Goal: Information Seeking & Learning: Learn about a topic

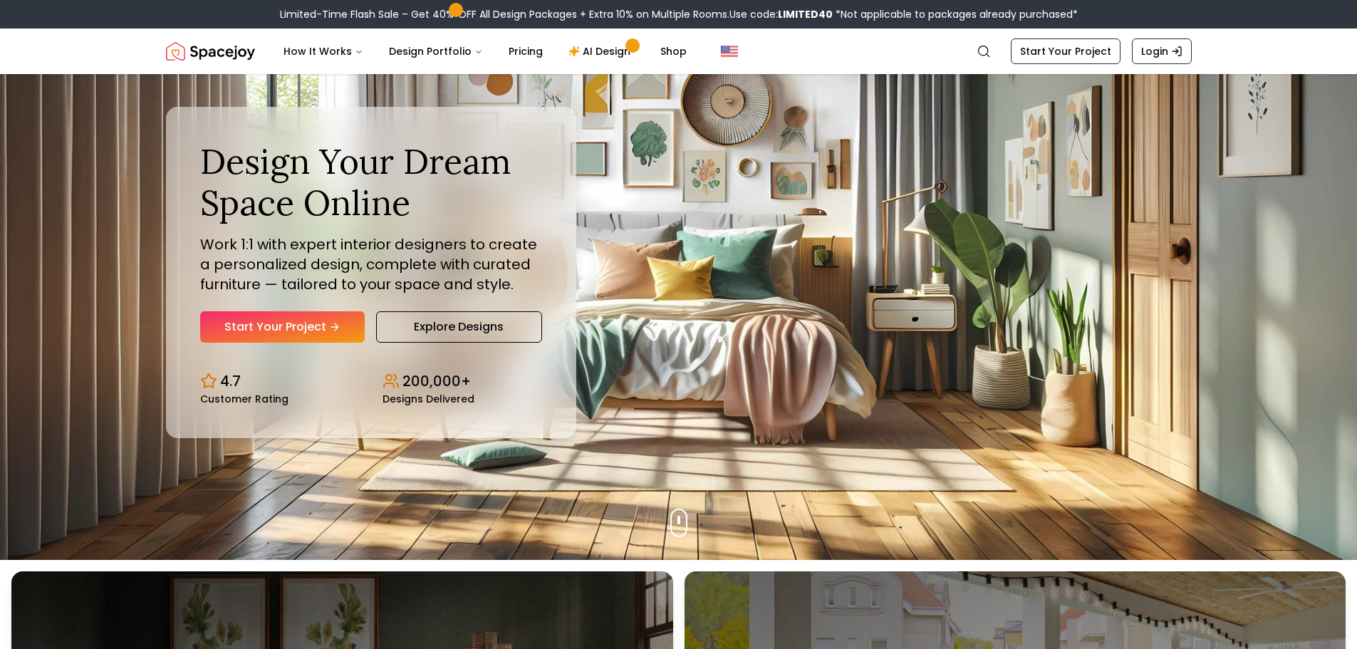
scroll to position [90, 0]
click at [400, 257] on p "Work 1:1 with expert interior designers to create a personalized design, comple…" at bounding box center [371, 264] width 342 height 60
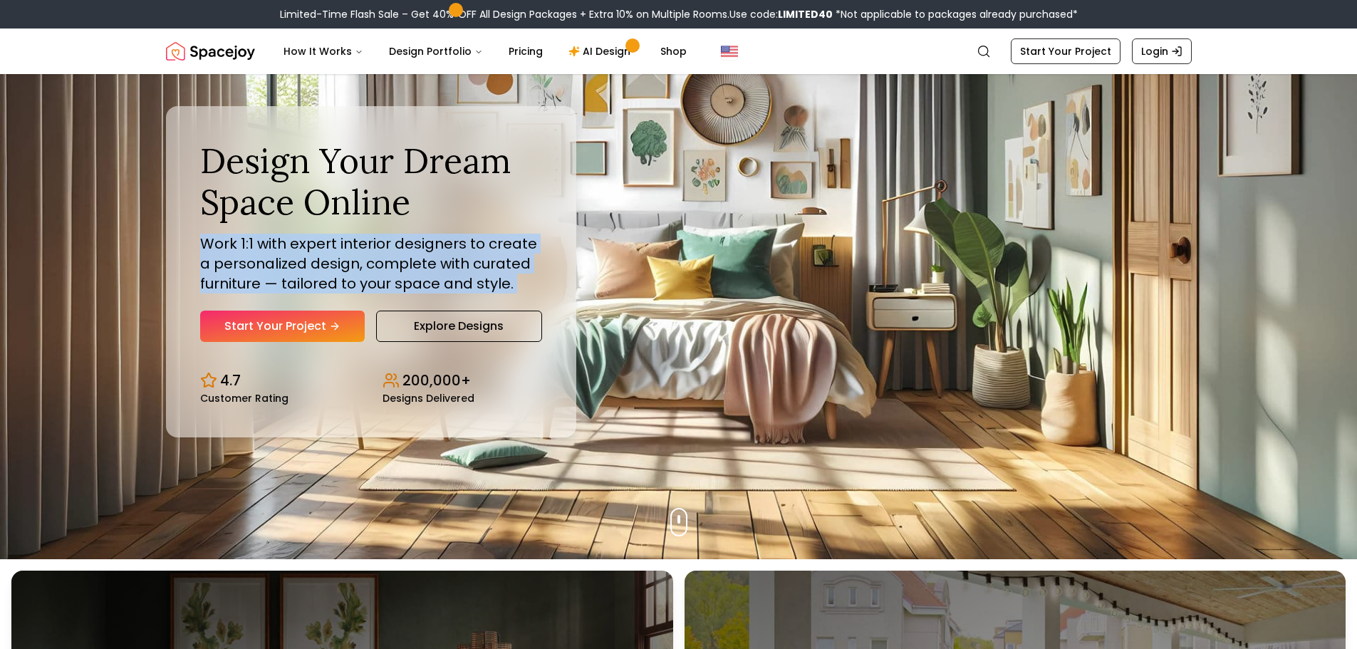
click at [400, 257] on p "Work 1:1 with expert interior designers to create a personalized design, comple…" at bounding box center [371, 264] width 342 height 60
click at [391, 214] on div at bounding box center [391, 214] width 0 height 0
click at [435, 267] on p "Work 1:1 with expert interior designers to create a personalized design, comple…" at bounding box center [371, 264] width 342 height 60
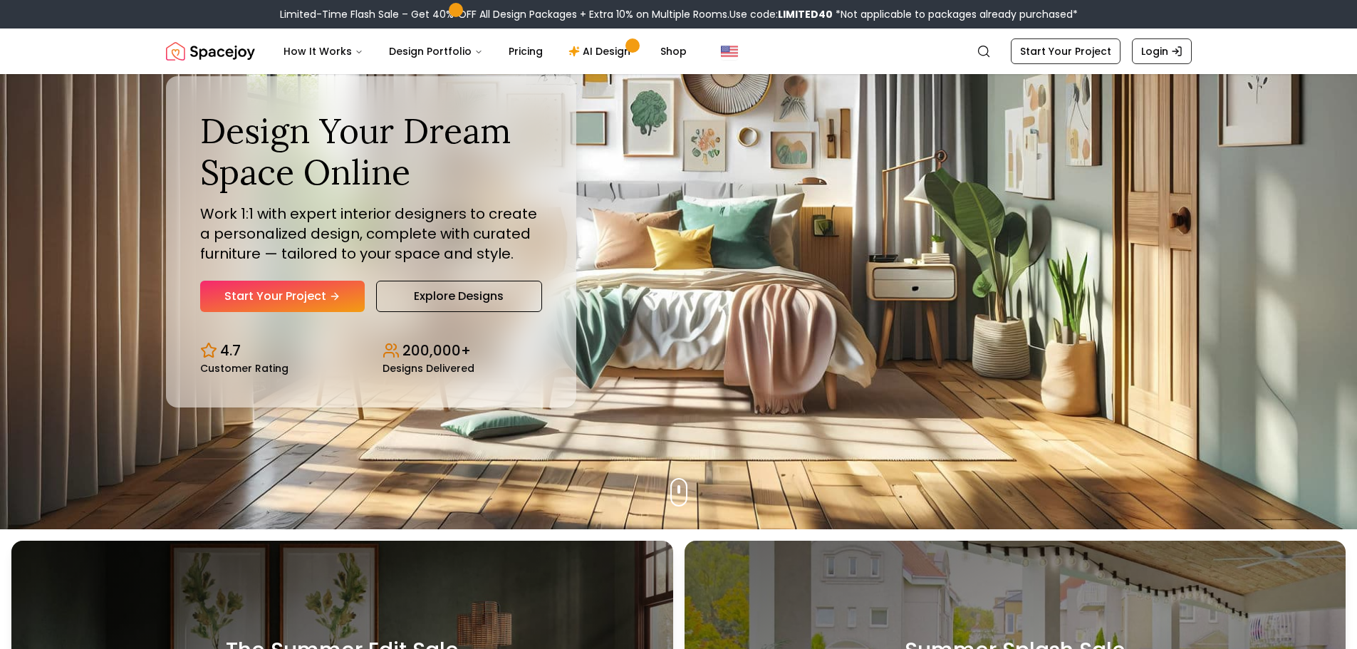
scroll to position [115, 0]
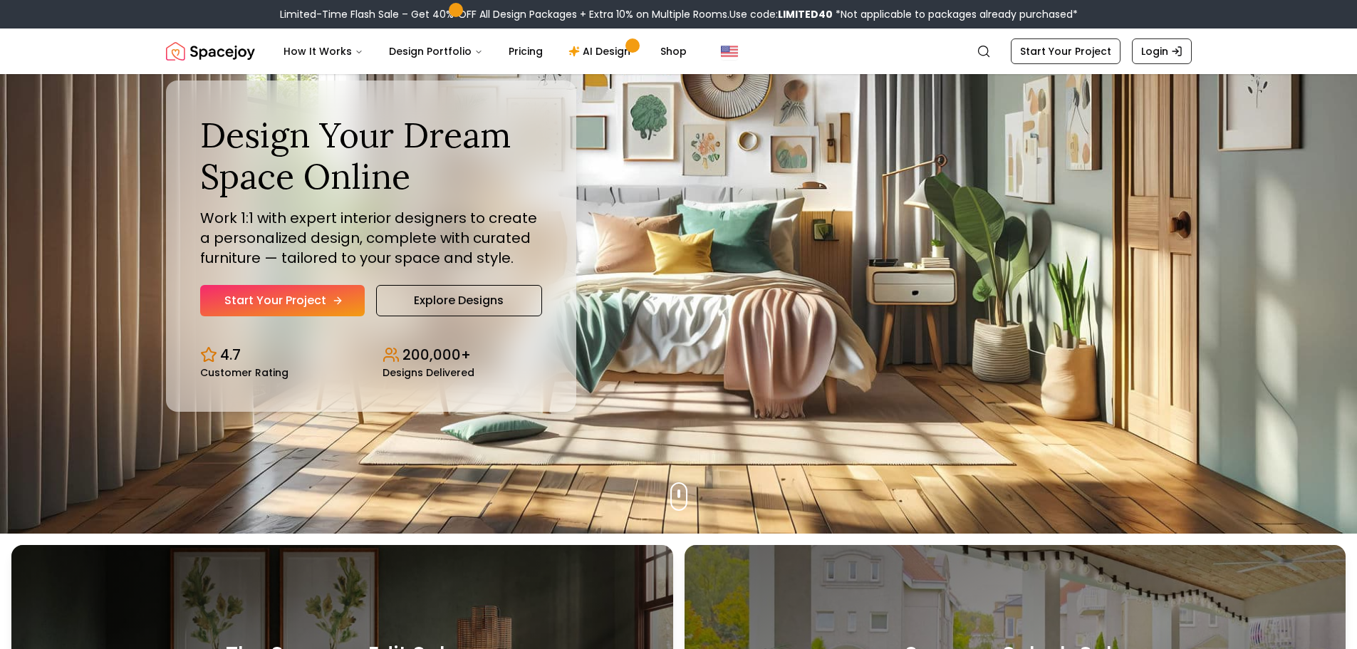
click at [316, 307] on link "Start Your Project" at bounding box center [282, 300] width 165 height 31
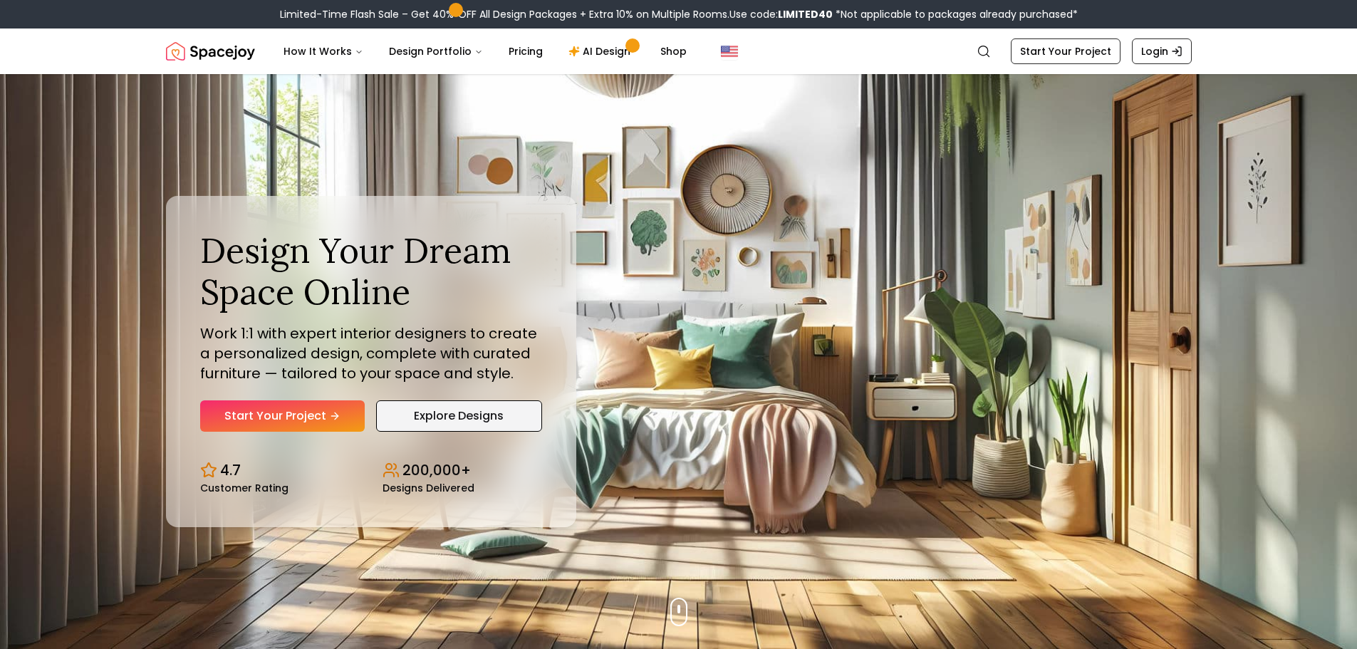
click at [424, 415] on link "Explore Designs" at bounding box center [459, 415] width 166 height 31
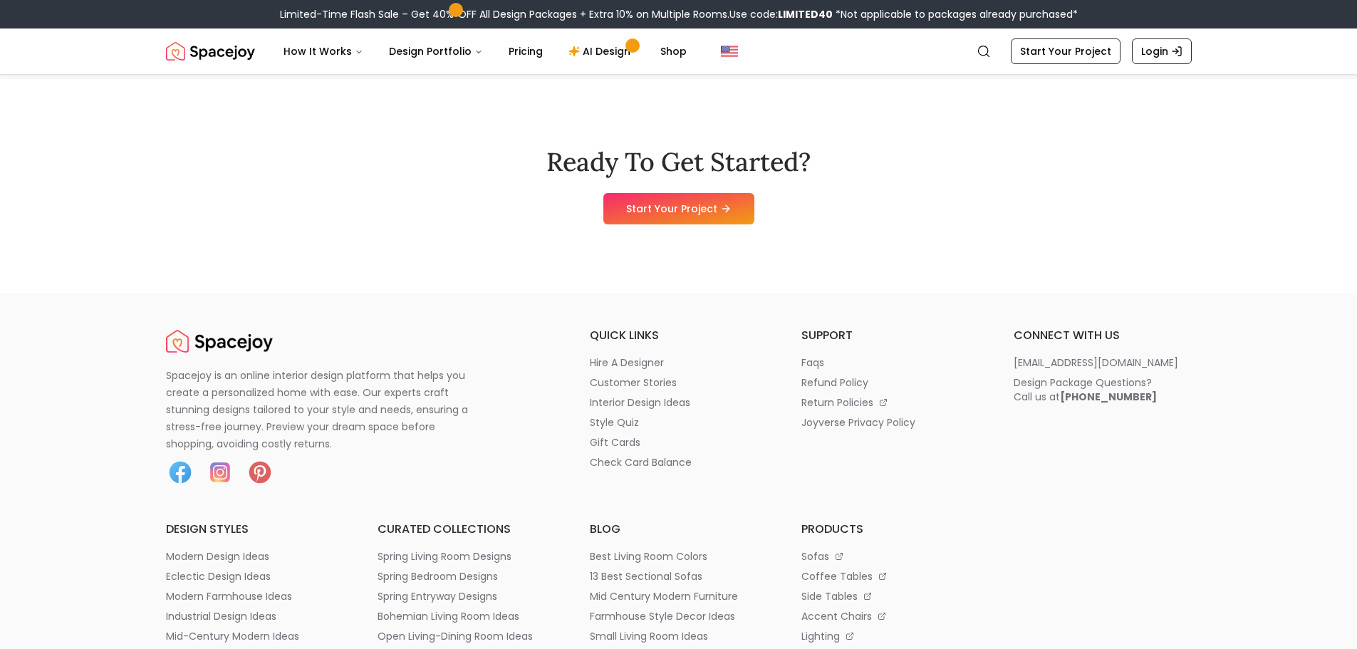
scroll to position [7430, 0]
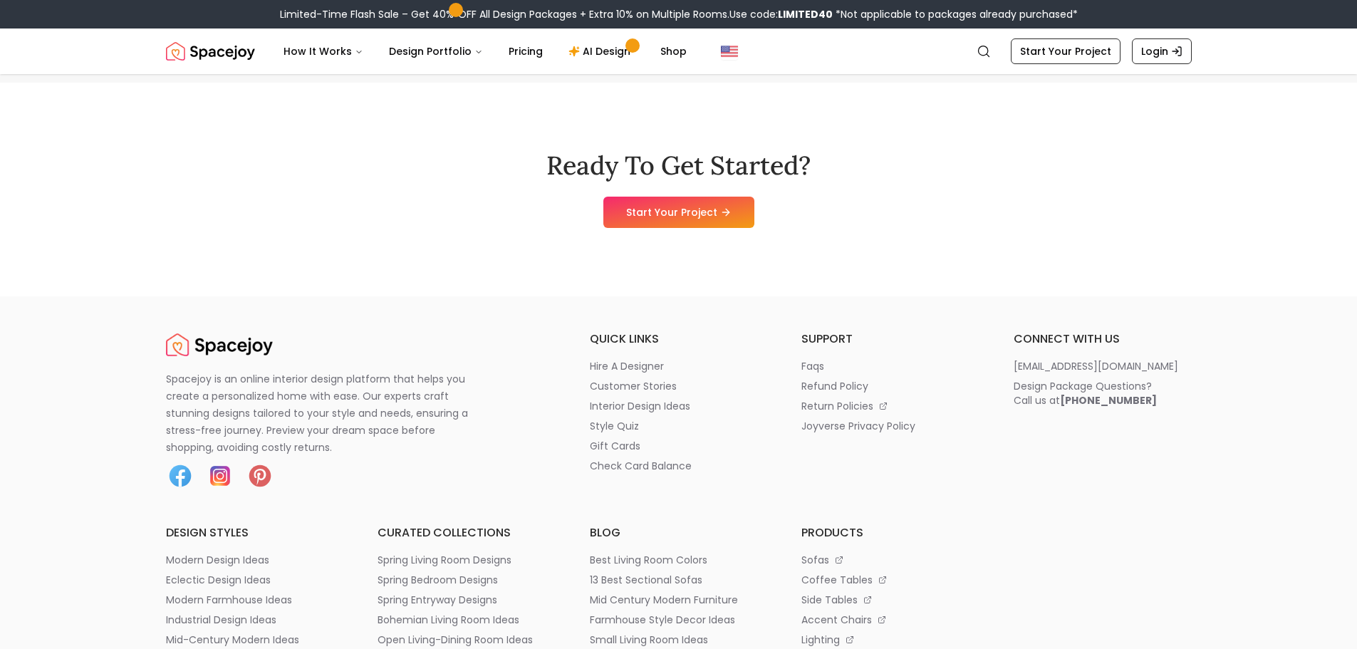
click at [220, 462] on img at bounding box center [220, 476] width 29 height 29
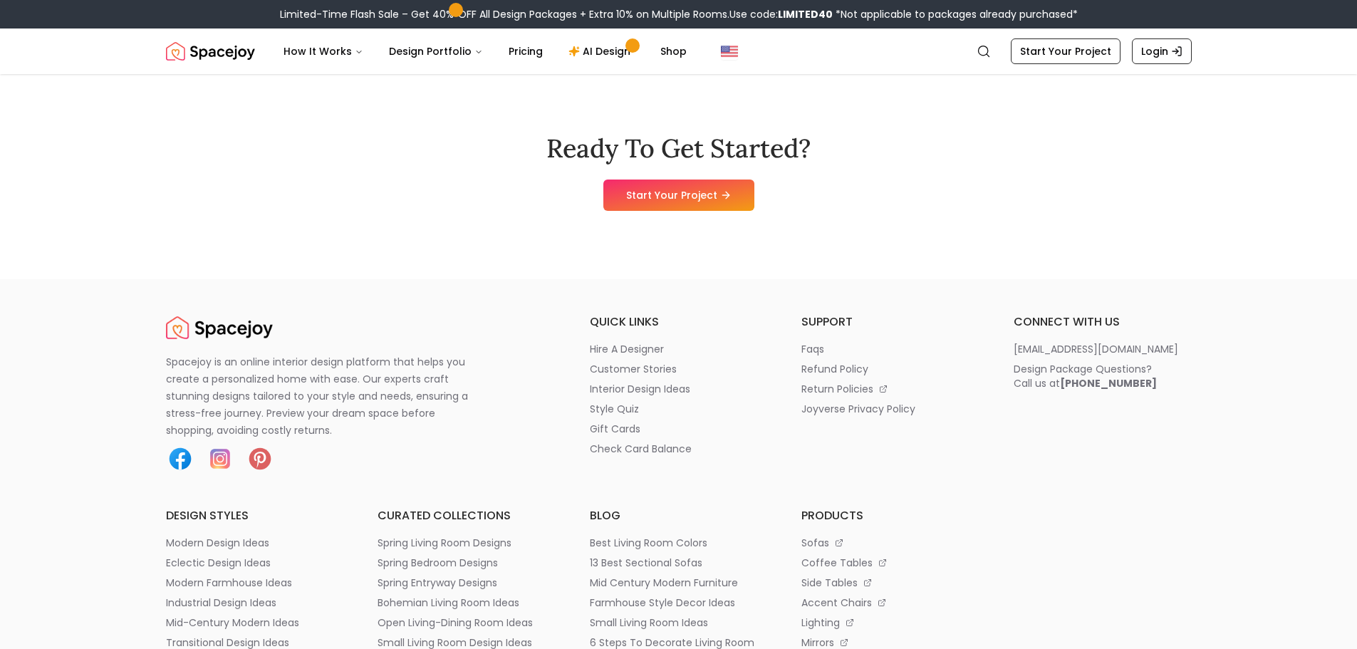
click at [183, 462] on img at bounding box center [180, 459] width 29 height 29
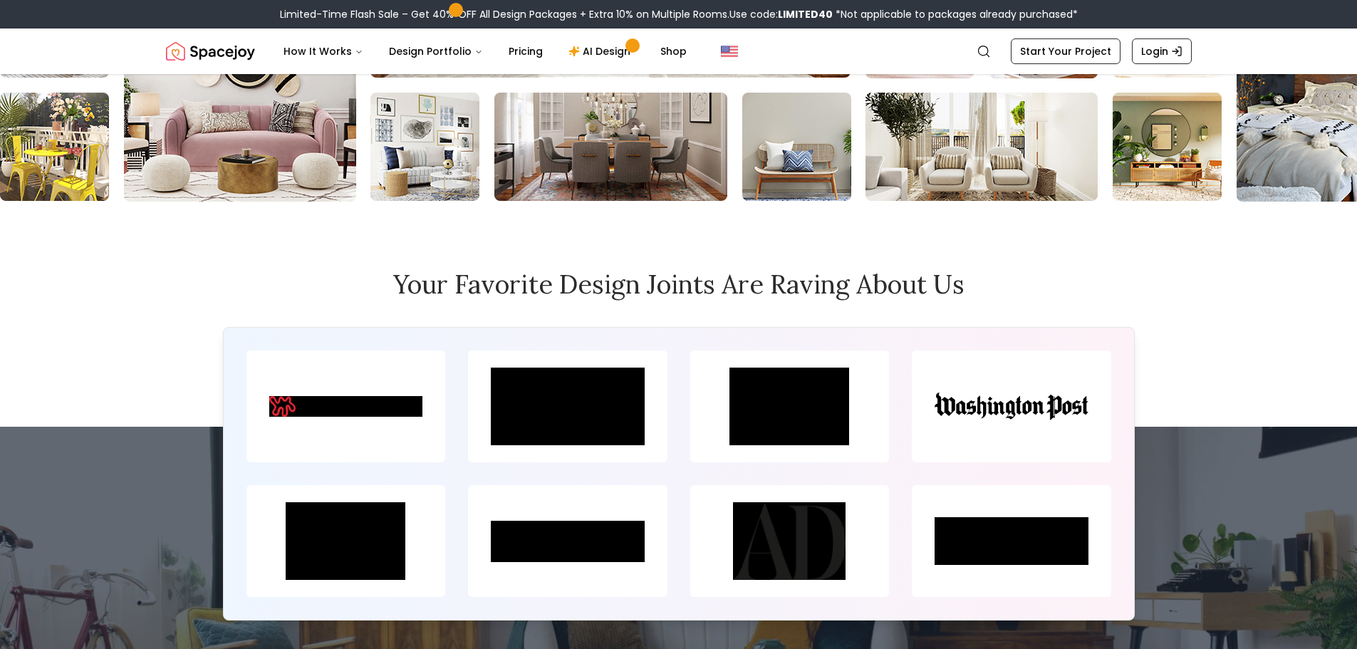
scroll to position [6475, 0]
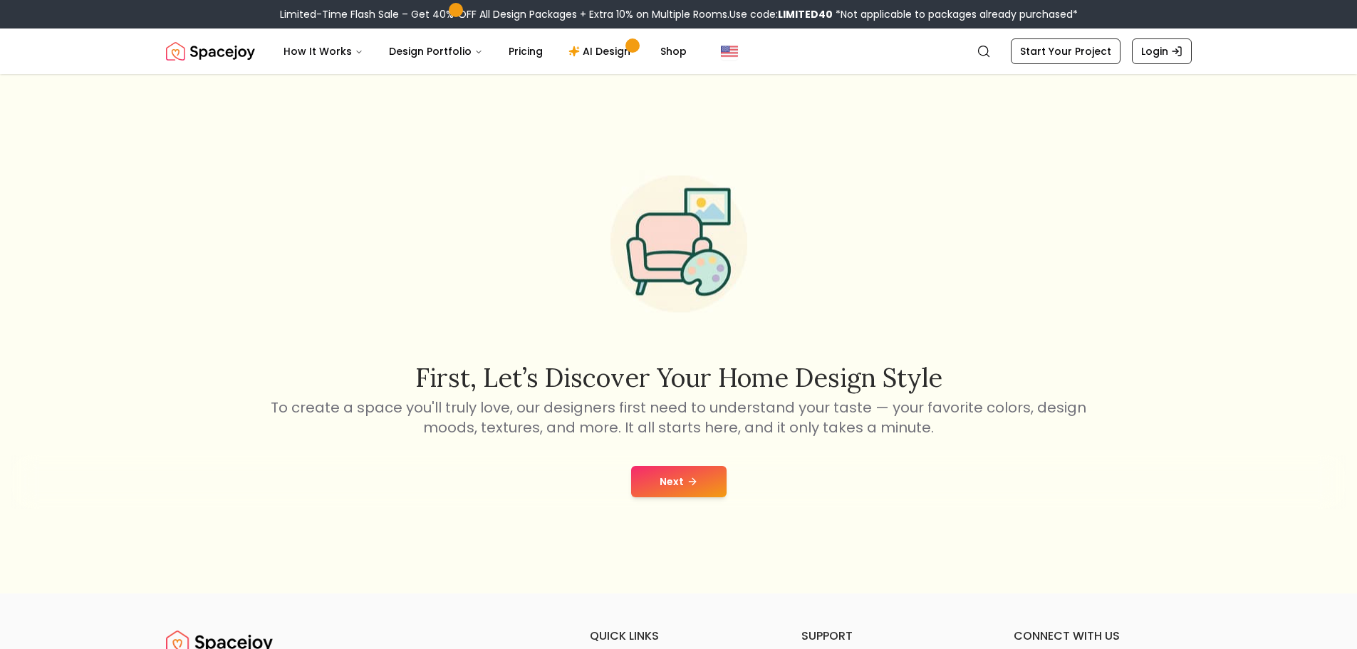
click at [692, 477] on icon at bounding box center [692, 481] width 11 height 11
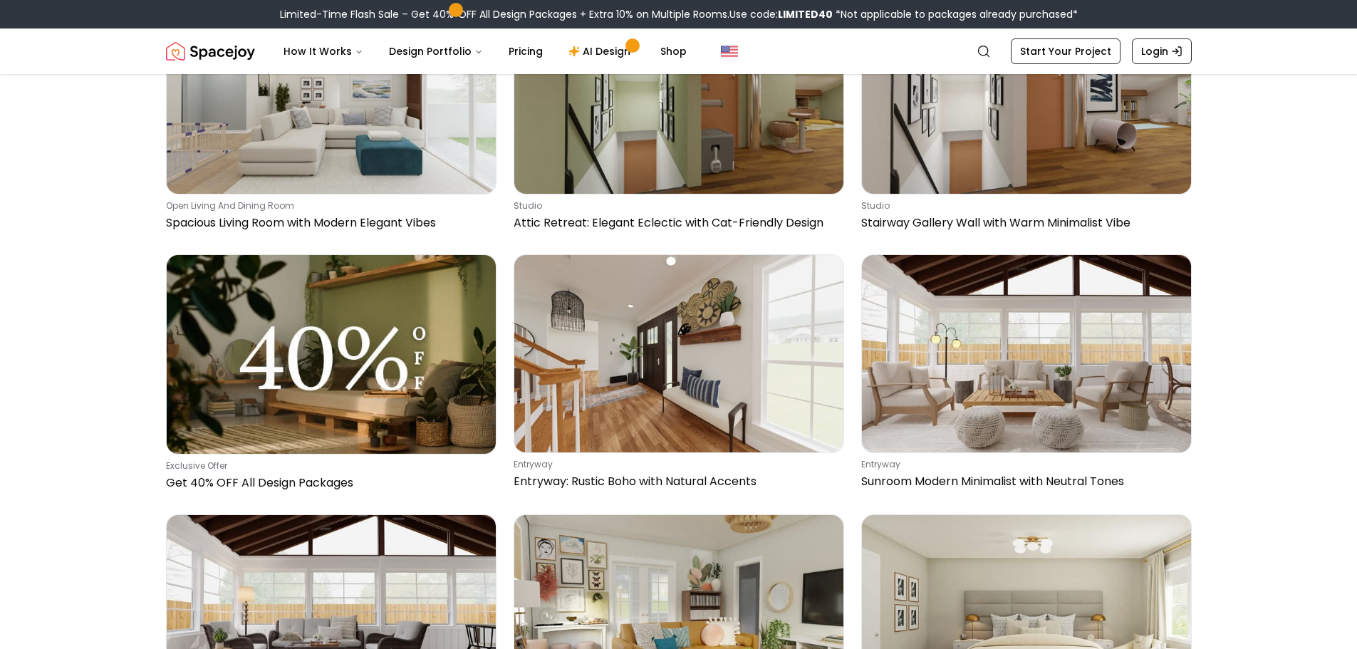
scroll to position [616, 0]
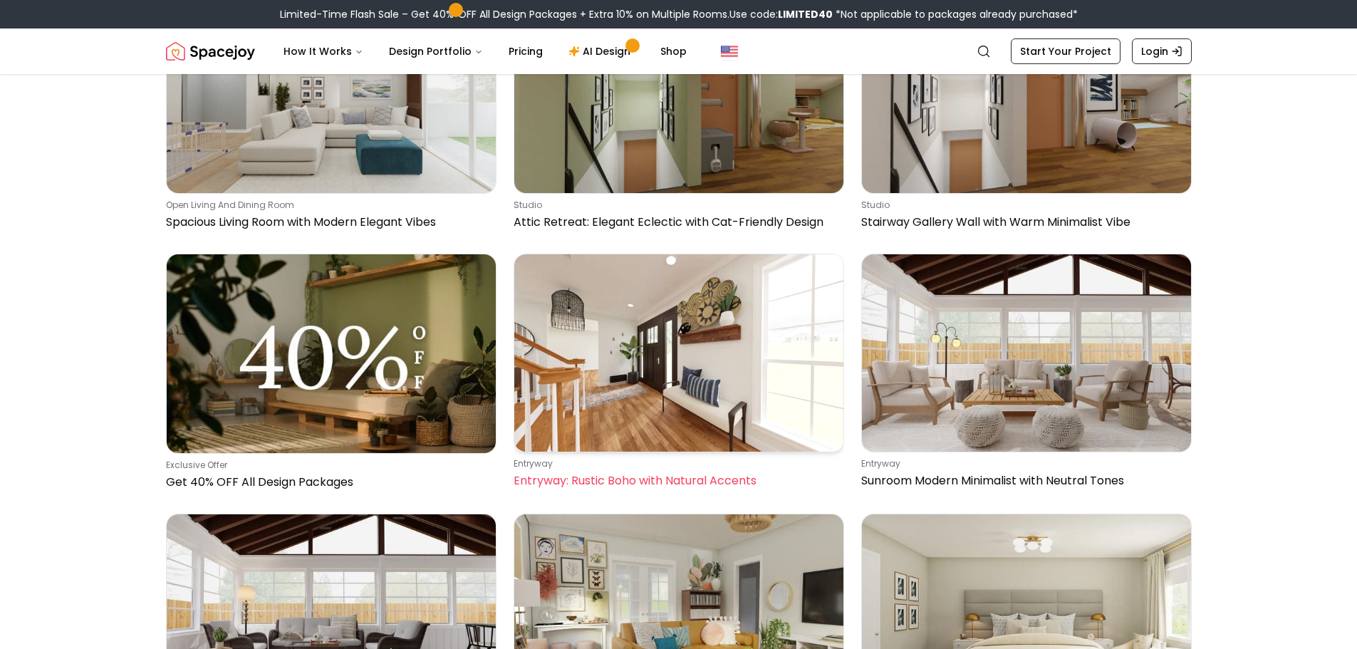
click at [645, 328] on img at bounding box center [678, 352] width 329 height 197
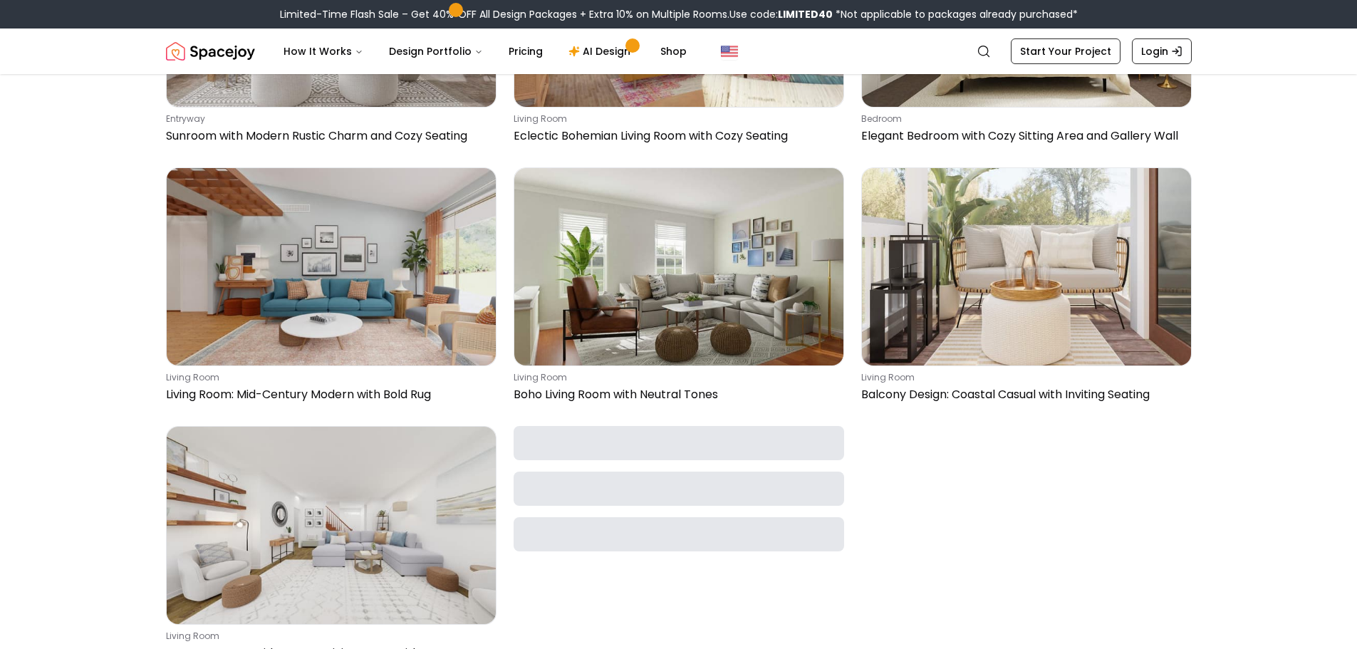
scroll to position [1222, 0]
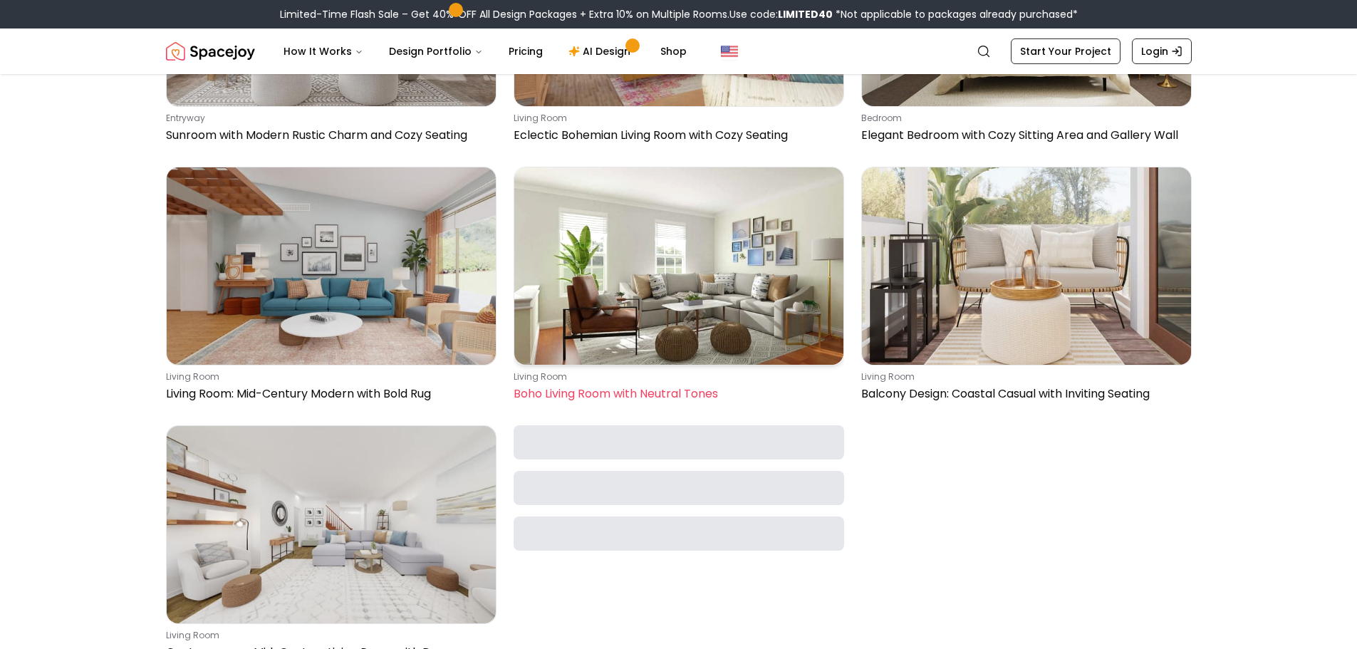
click at [651, 307] on img at bounding box center [678, 265] width 329 height 197
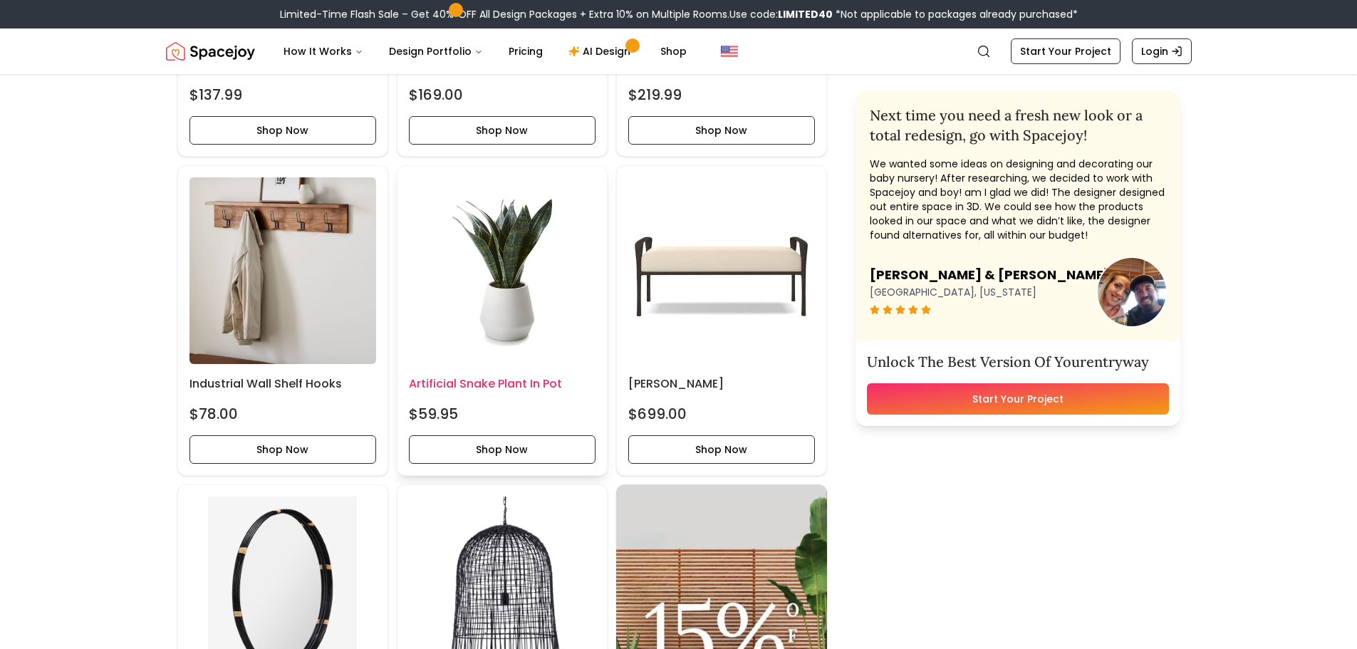
scroll to position [928, 0]
click at [517, 270] on img at bounding box center [502, 271] width 187 height 187
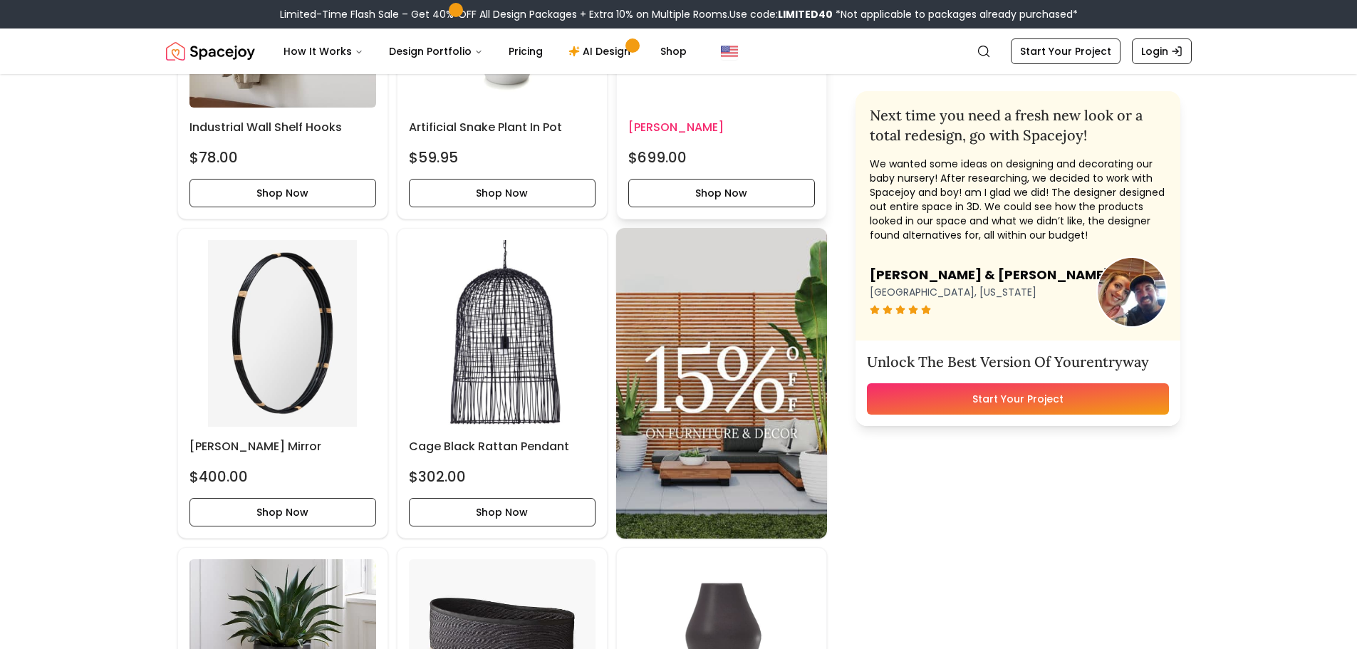
scroll to position [1186, 0]
click at [544, 346] on img at bounding box center [502, 332] width 187 height 187
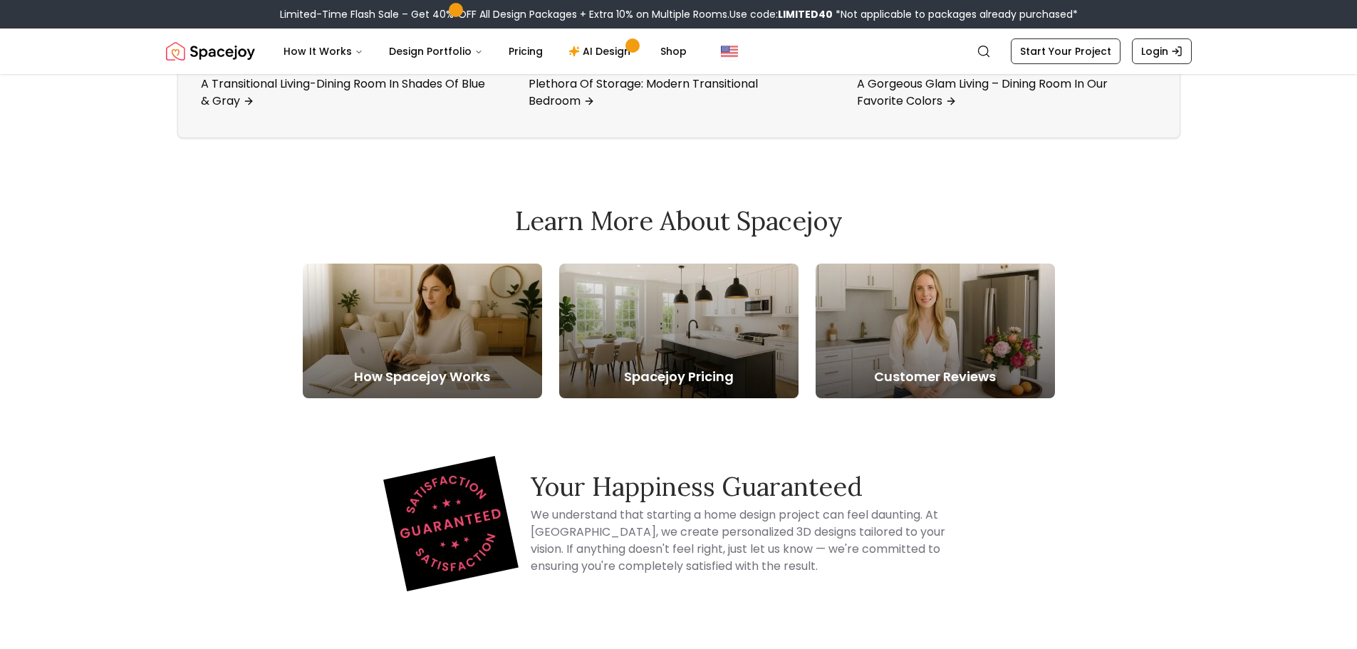
scroll to position [1359, 0]
